Goal: Obtain resource: Download file/media

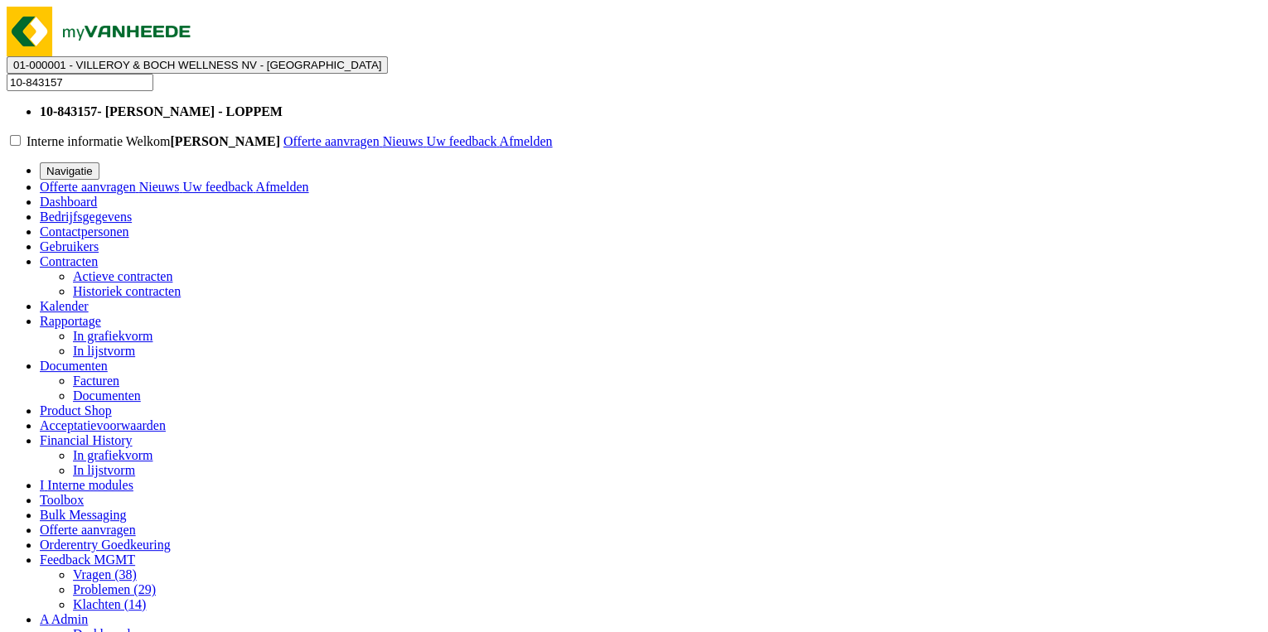
type input "10-843157"
click at [283, 104] on strong "10-843157 - [PERSON_NAME] - LOPPEM" at bounding box center [161, 111] width 243 height 14
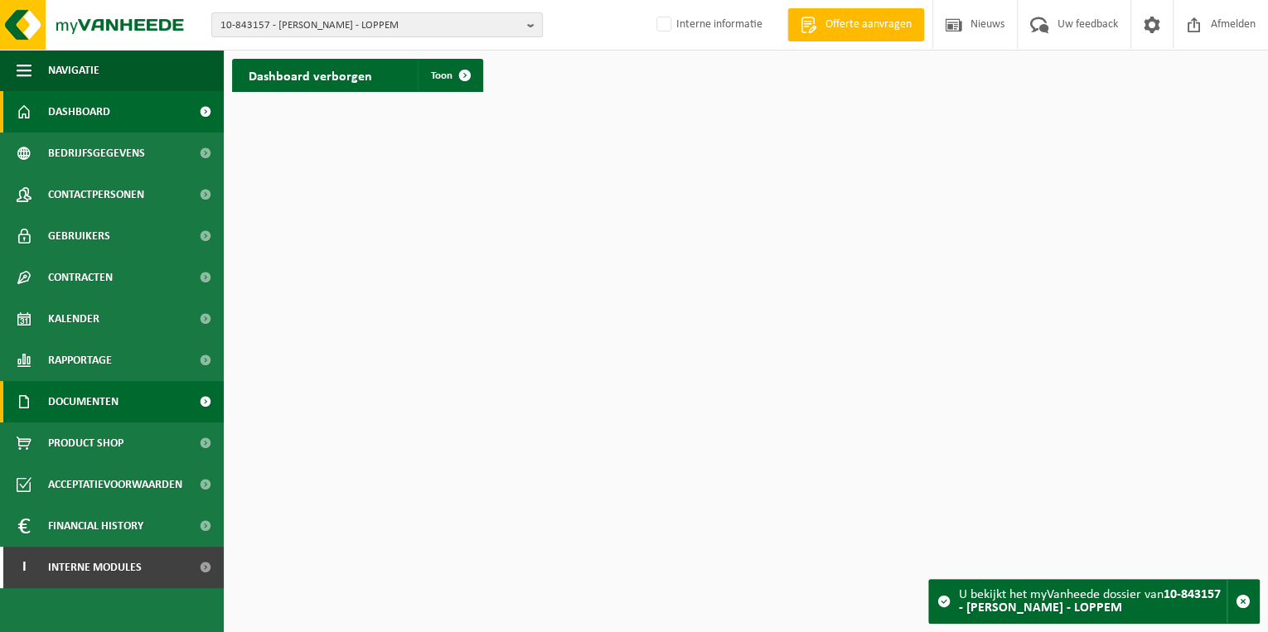
click at [98, 414] on span "Documenten" at bounding box center [83, 401] width 70 height 41
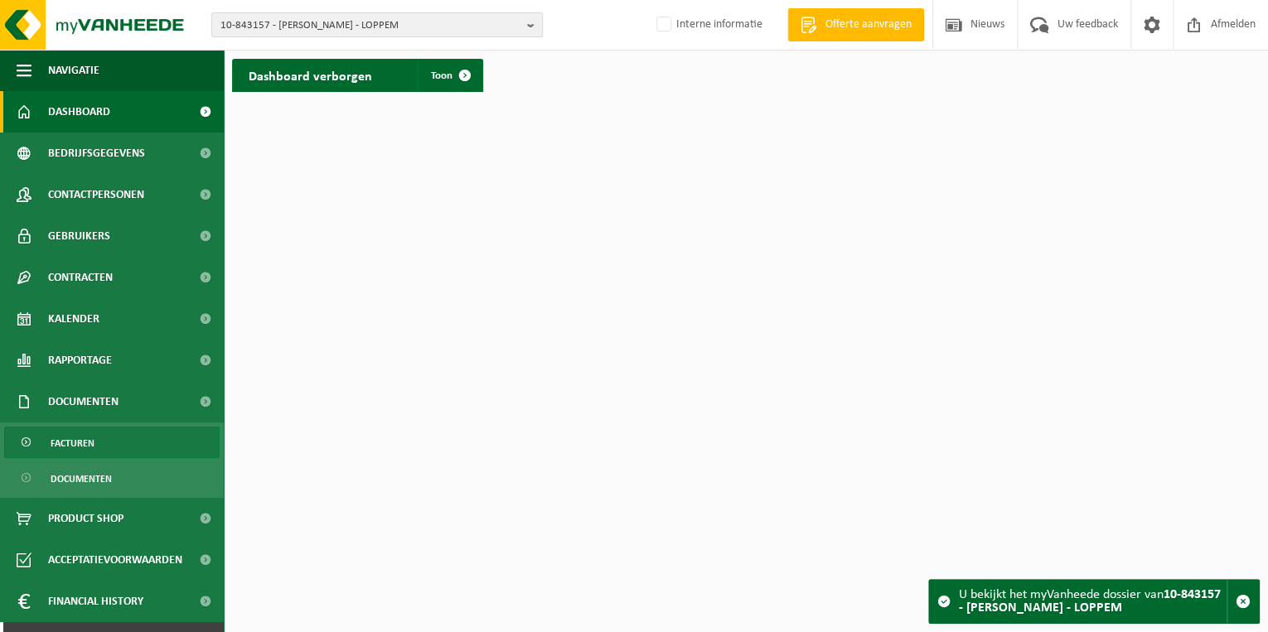
click at [75, 457] on span "Facturen" at bounding box center [73, 443] width 44 height 31
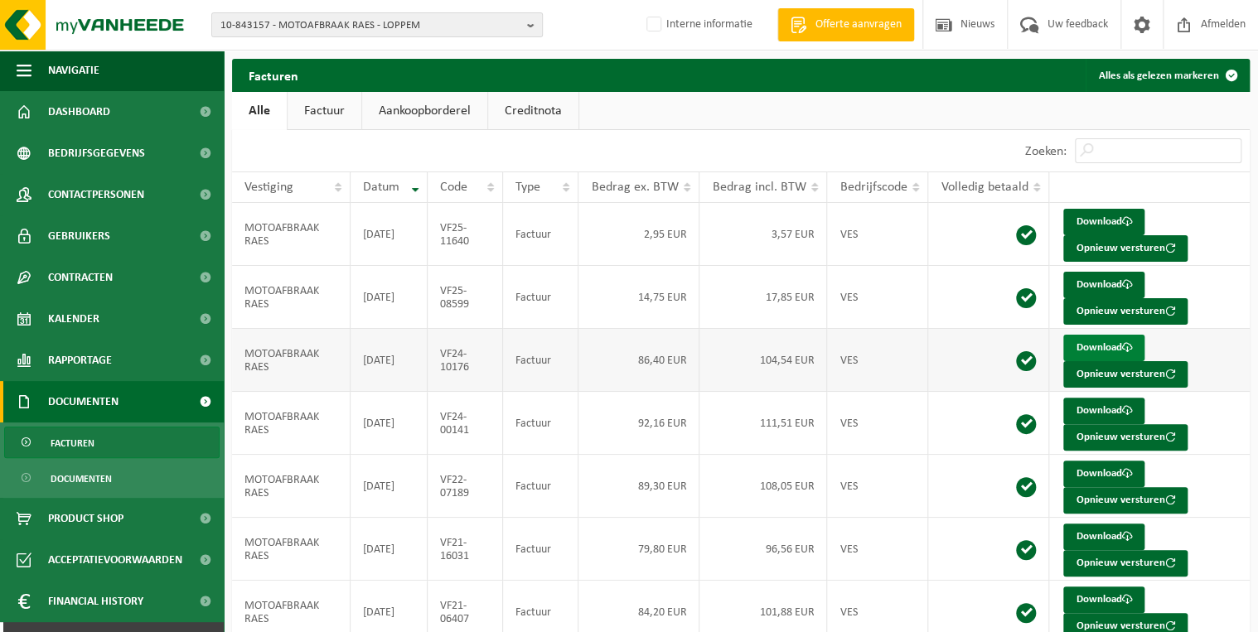
click at [1109, 344] on link "Download" at bounding box center [1103, 348] width 81 height 27
